Goal: Task Accomplishment & Management: Use online tool/utility

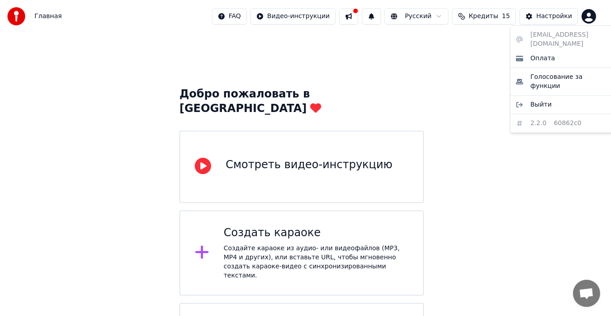
click at [597, 20] on html "Главная FAQ Видео-инструкции Русский Кредиты 15 Настройки Добро пожаловать в Yo…" at bounding box center [305, 204] width 611 height 408
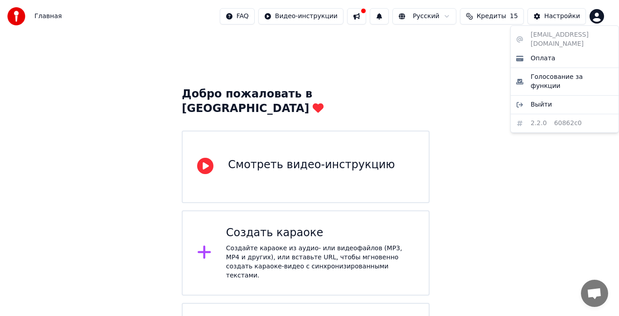
click at [374, 14] on html "Главная FAQ Видео-инструкции Русский Кредиты 15 Настройки Добро пожаловать в Yo…" at bounding box center [309, 192] width 619 height 384
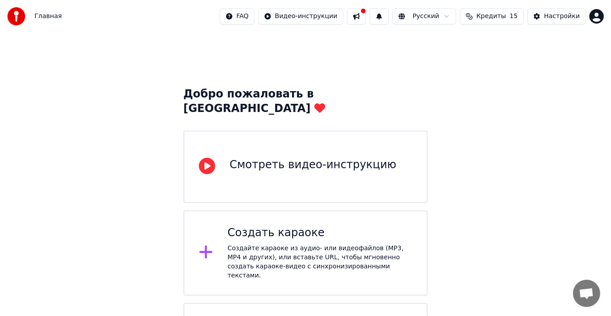
click at [366, 15] on button at bounding box center [356, 16] width 19 height 16
click at [314, 72] on div "Добро пожаловать в Youka Смотреть видео-инструкцию Создать караоке Создайте кар…" at bounding box center [305, 220] width 611 height 375
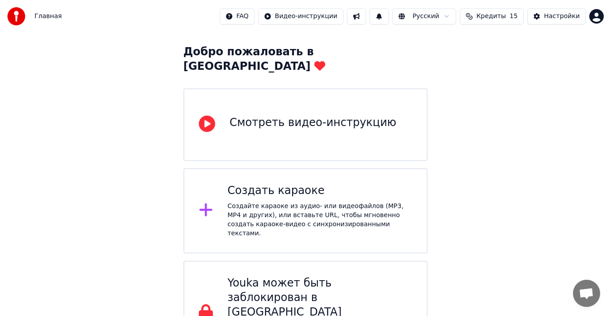
scroll to position [45, 0]
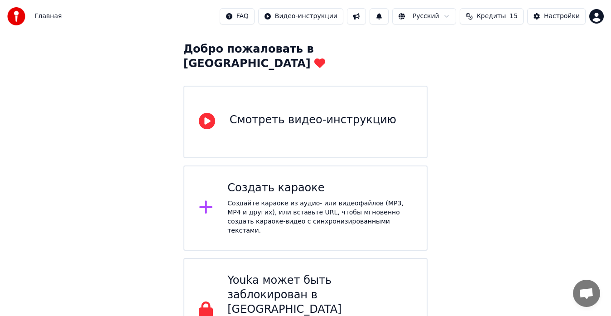
click at [312, 199] on div "Создайте караоке из аудио- или видеофайлов (MP3, MP4 и других), или вставьте UR…" at bounding box center [319, 217] width 185 height 36
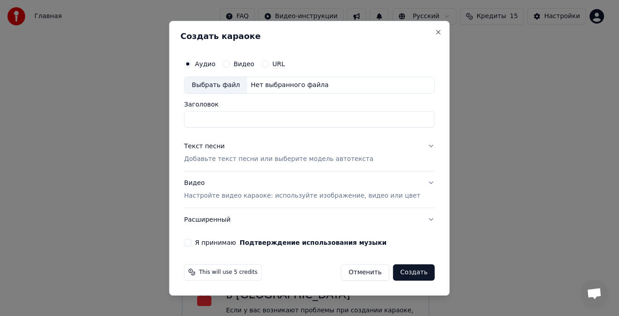
click at [349, 270] on button "Отменить" at bounding box center [365, 272] width 48 height 16
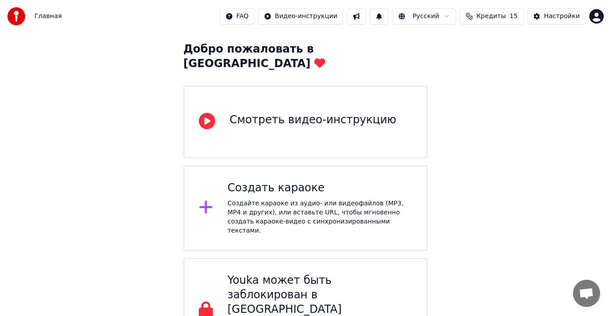
click at [53, 20] on span "Главная" at bounding box center [47, 16] width 27 height 9
click at [494, 164] on div "Добро пожаловать в Youka Смотреть видео-инструкцию Создать караоке Создайте кар…" at bounding box center [305, 175] width 611 height 375
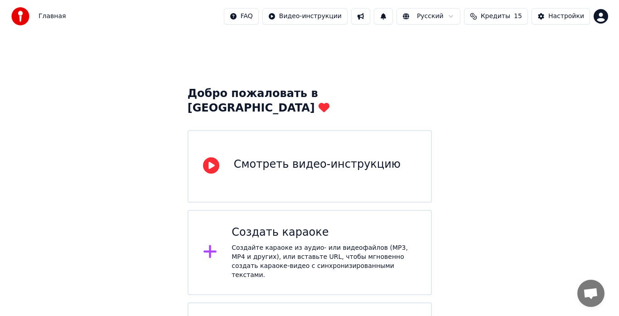
scroll to position [0, 0]
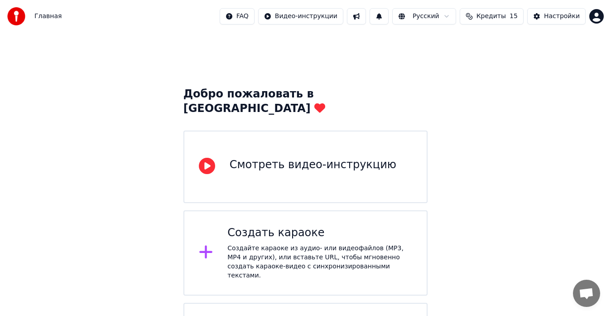
click at [304, 227] on div "Создать караоке Создайте караоке из аудио- или видеофайлов (MP3, MP4 и других),…" at bounding box center [319, 253] width 185 height 54
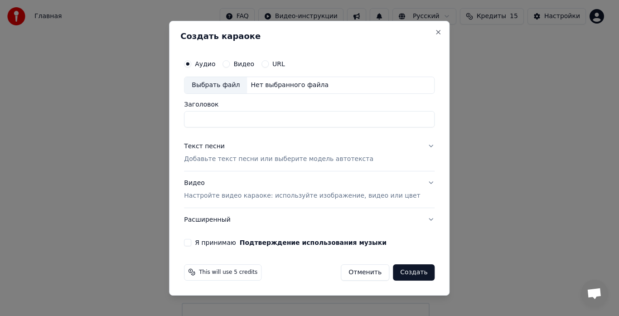
click at [219, 88] on div "Выбрать файл" at bounding box center [215, 85] width 63 height 16
type input "**********"
click at [233, 165] on button "Текст песни Добавьте текст песни или выберите модель автотекста" at bounding box center [309, 153] width 251 height 36
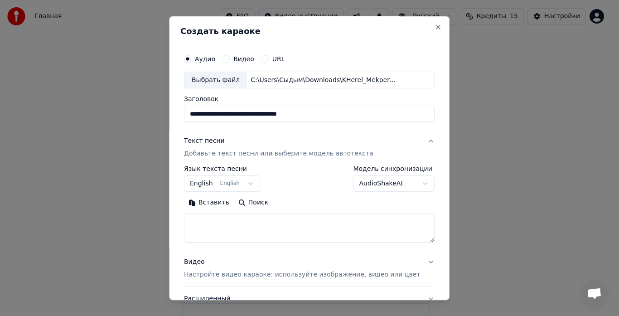
click at [210, 185] on button "English English" at bounding box center [222, 184] width 76 height 16
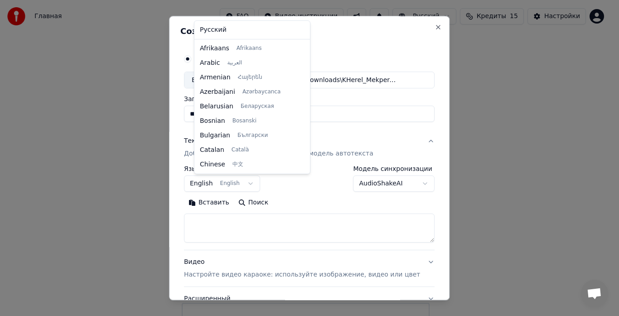
scroll to position [72, 0]
select select "**"
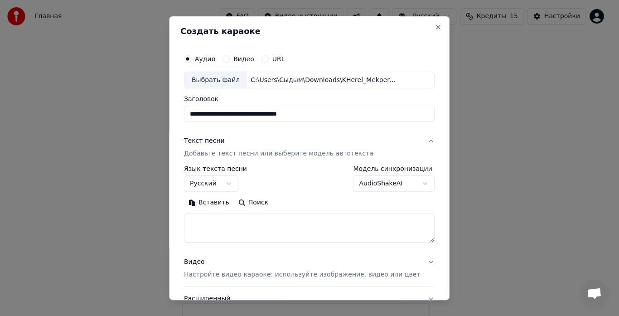
click at [278, 152] on p "Добавьте текст песни или выберите модель автотекста" at bounding box center [278, 154] width 189 height 9
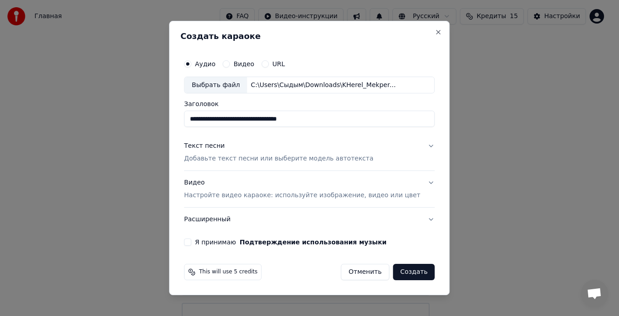
click at [277, 160] on p "Добавьте текст песни или выберите модель автотекста" at bounding box center [278, 159] width 189 height 9
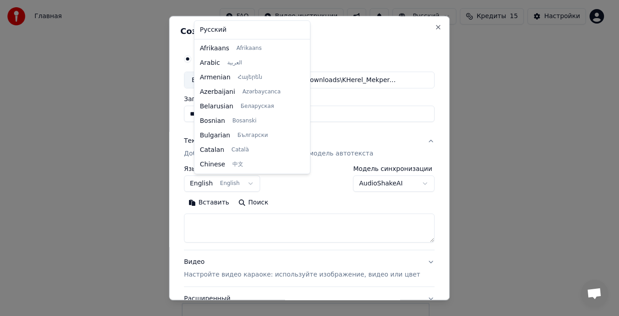
click at [221, 182] on body "**********" at bounding box center [305, 192] width 611 height 384
select select "**"
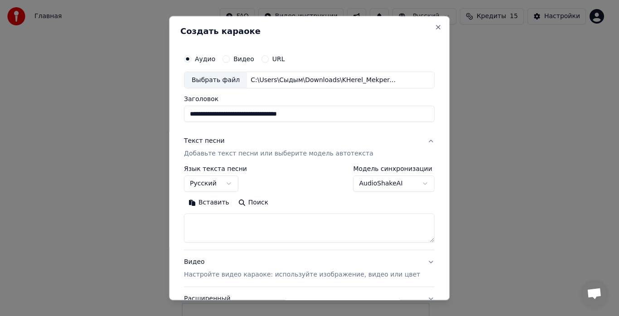
click at [215, 206] on button "Вставить" at bounding box center [209, 203] width 50 height 14
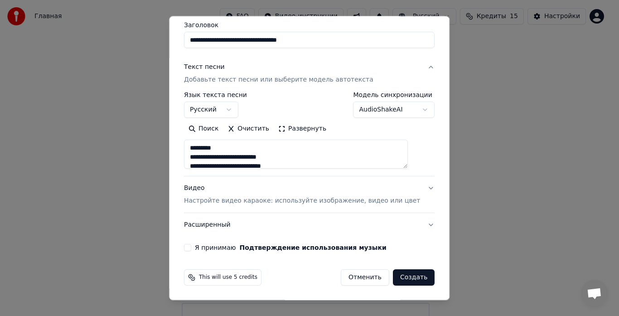
scroll to position [74, 0]
click at [211, 210] on button "Видео Настройте видео караоке: используйте изображение, видео или цвет" at bounding box center [309, 194] width 251 height 36
type textarea "**********"
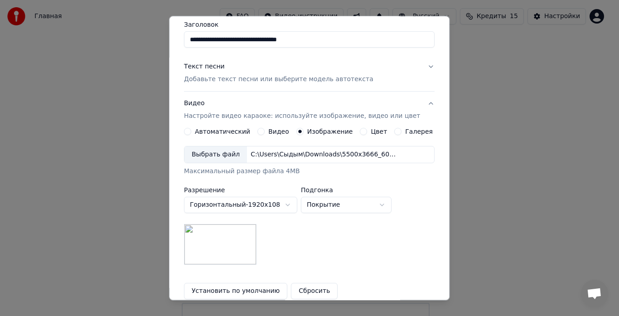
click at [230, 238] on img at bounding box center [220, 244] width 72 height 41
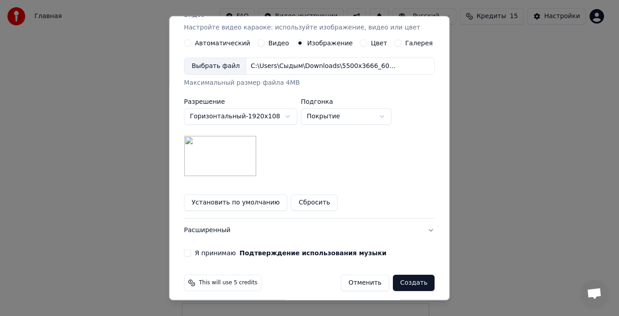
scroll to position [166, 0]
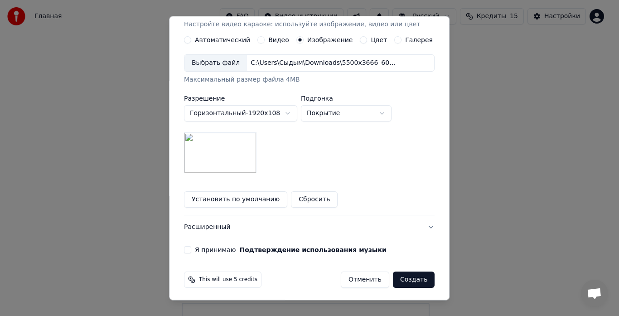
click at [401, 285] on button "Создать" at bounding box center [414, 280] width 42 height 16
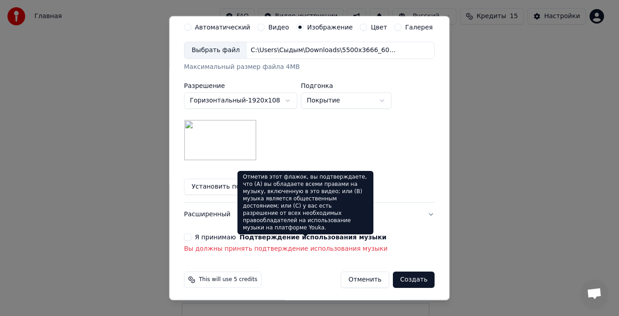
scroll to position [181, 0]
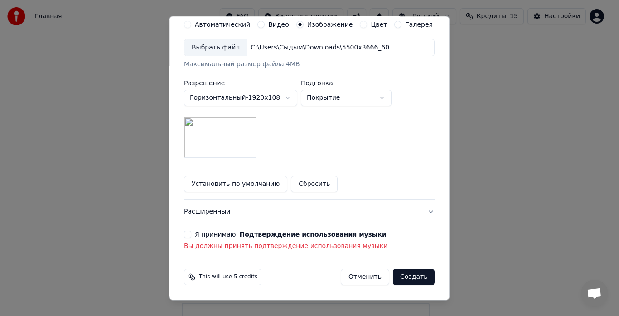
click at [190, 236] on button "Я принимаю Подтверждение использования музыки" at bounding box center [187, 234] width 7 height 7
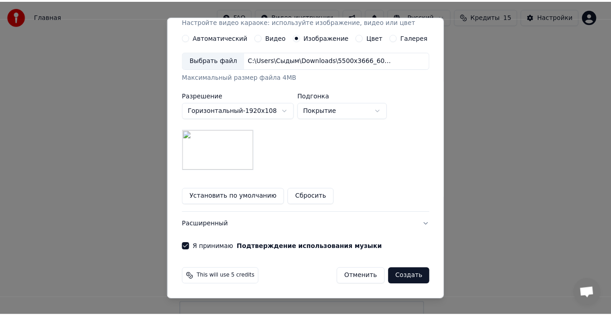
scroll to position [169, 0]
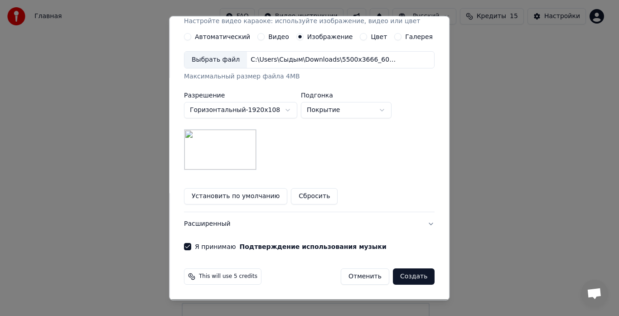
click at [417, 281] on button "Создать" at bounding box center [414, 277] width 42 height 16
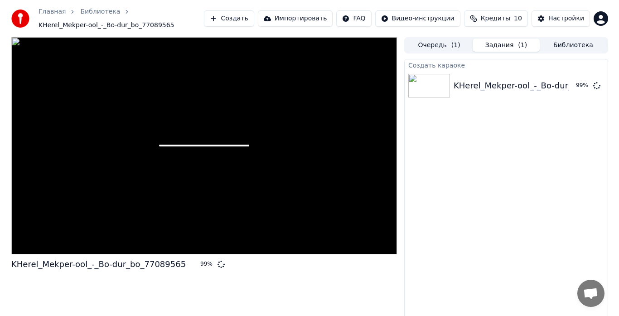
scroll to position [11, 0]
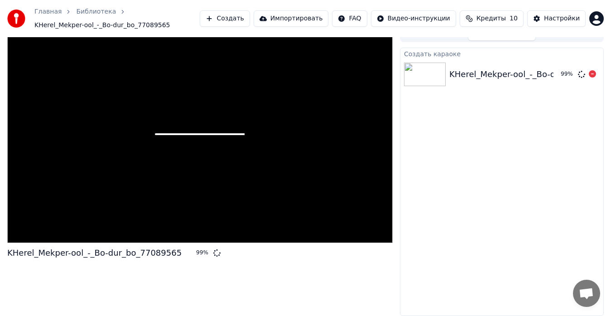
click at [522, 78] on div "KHerel_Mekper-ool_-_Bo-dur_bo_77089565" at bounding box center [536, 74] width 174 height 13
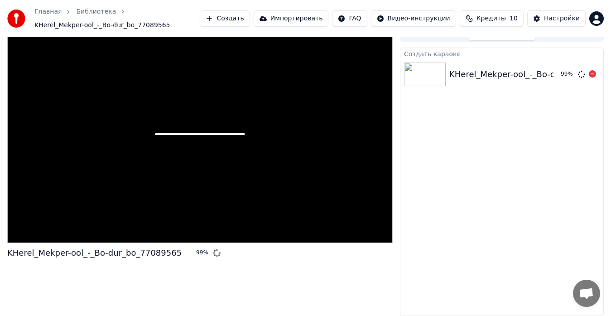
click at [522, 78] on div "KHerel_Mekper-ool_-_Bo-dur_bo_77089565" at bounding box center [536, 74] width 174 height 13
click at [591, 75] on icon at bounding box center [592, 73] width 7 height 7
click at [564, 72] on div "KHerel_Mekper-ool_-_Bo-dur_bo_77089565" at bounding box center [536, 74] width 174 height 13
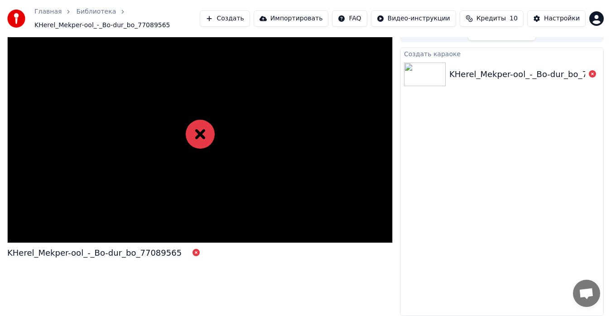
click at [476, 79] on div "KHerel_Mekper-ool_-_Bo-dur_bo_77089565" at bounding box center [536, 74] width 174 height 13
click at [197, 137] on icon at bounding box center [200, 134] width 29 height 29
click at [250, 19] on button "Создать" at bounding box center [225, 18] width 50 height 16
